Goal: Ask a question: Seek information or help from site administrators or community

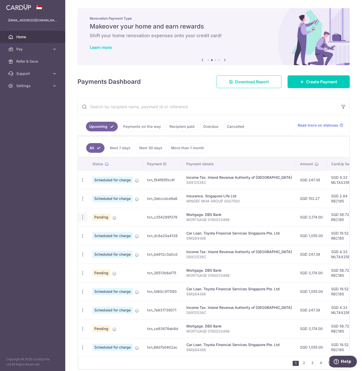
click at [83, 183] on icon "button" at bounding box center [82, 180] width 5 height 5
click at [335, 361] on icon "Help" at bounding box center [336, 361] width 5 height 5
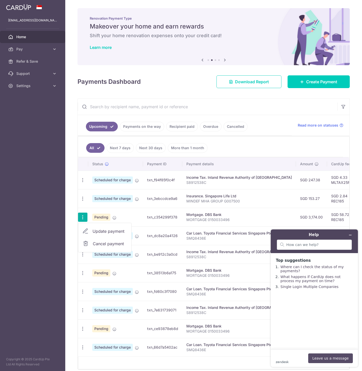
click at [334, 356] on button "Leave us a message" at bounding box center [330, 359] width 45 height 10
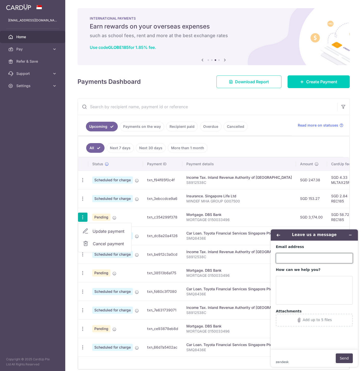
click at [312, 261] on input "Email address" at bounding box center [314, 258] width 77 height 10
click at [307, 262] on input "Email address" at bounding box center [314, 258] width 77 height 10
type input "[EMAIL_ADDRESS][DOMAIN_NAME]"
click at [108, 231] on span "Update payment" at bounding box center [109, 231] width 35 height 6
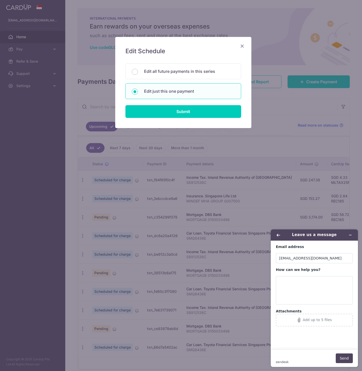
click at [243, 44] on icon "Close" at bounding box center [242, 46] width 6 height 6
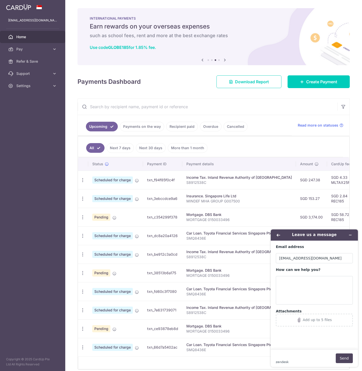
click at [167, 218] on td "txn_c354299f378" at bounding box center [162, 217] width 39 height 19
copy td "txn_c354299f378"
click at [319, 290] on textarea "How can we help you?" at bounding box center [314, 290] width 77 height 29
paste textarea "txn_c354299f378"
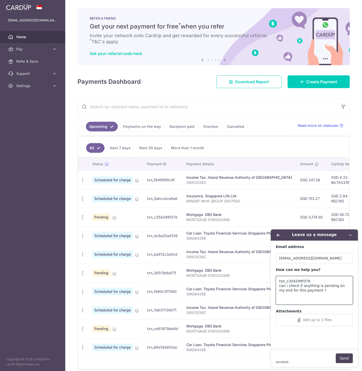
paste textarea "txn_c354299f378"
click at [319, 290] on textarea "txn_c354299f378 can i check if anything is pending on my end for this payment ?…" at bounding box center [314, 290] width 77 height 29
type textarea "txn_c354299f378 can i check if anything is pending on my end for this payment ?"
click at [345, 355] on button "Send" at bounding box center [344, 359] width 17 height 10
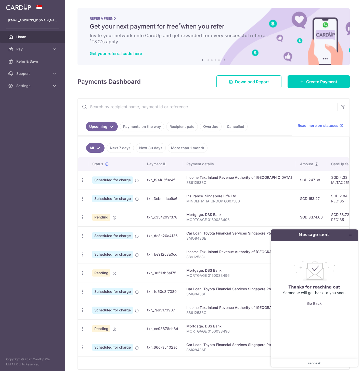
click at [41, 33] on link "Home" at bounding box center [32, 37] width 65 height 12
